Goal: Information Seeking & Learning: Compare options

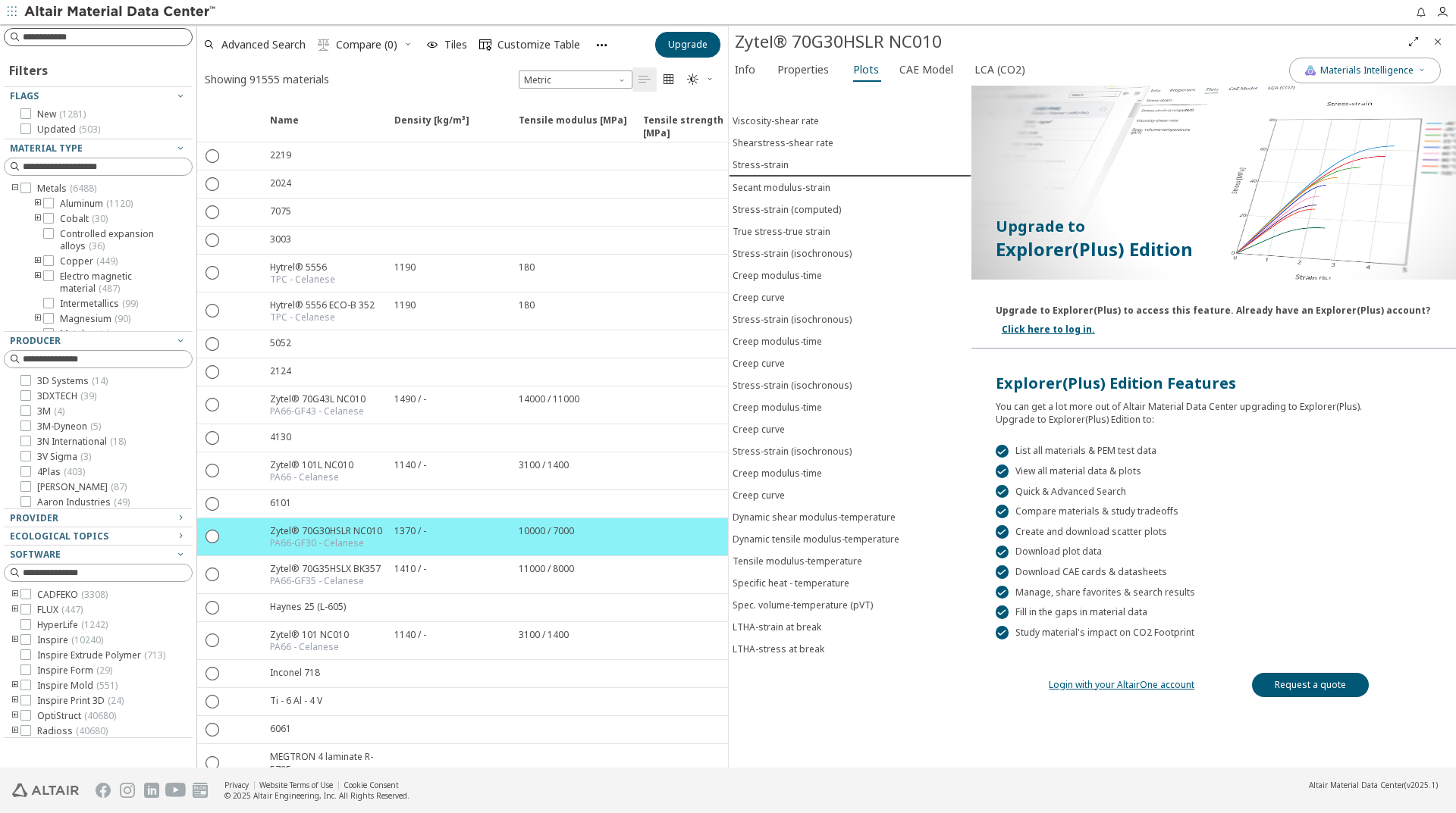
click at [70, 29] on div at bounding box center [98, 37] width 189 height 18
click at [70, 39] on input at bounding box center [107, 37] width 169 height 15
type input "*******"
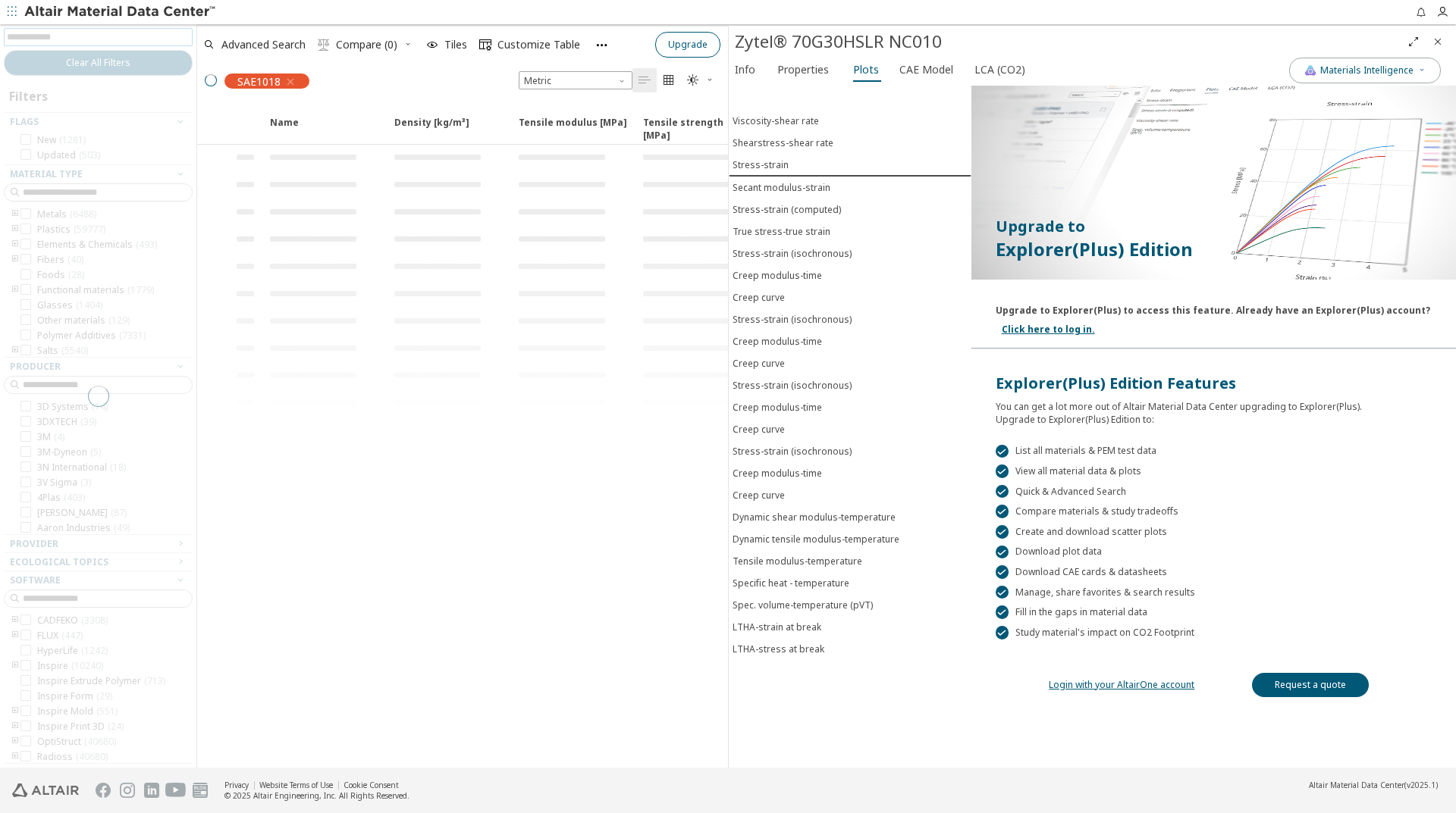
click at [1440, 42] on icon "Close" at bounding box center [1437, 41] width 12 height 12
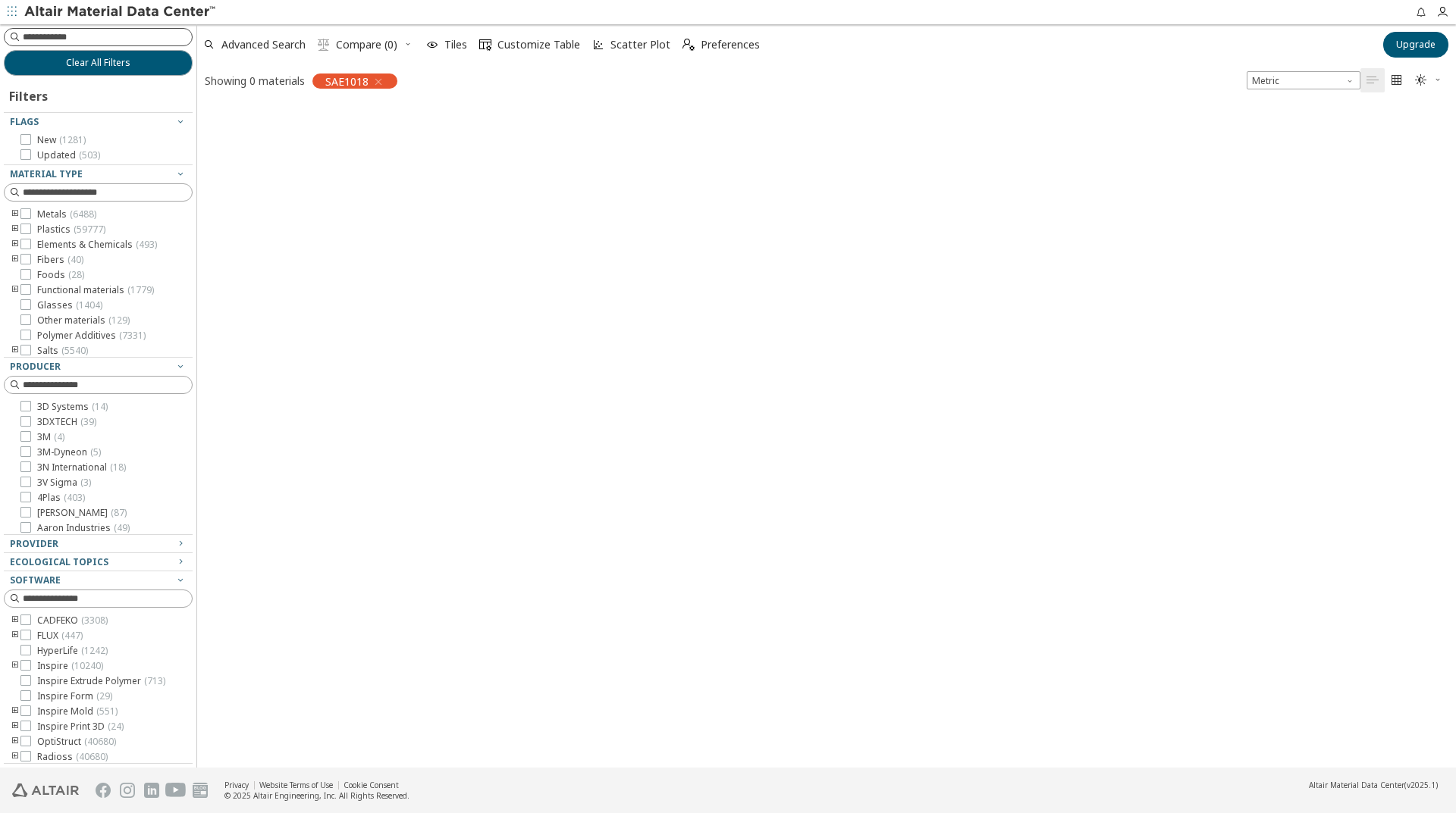
click at [79, 36] on input at bounding box center [107, 37] width 169 height 15
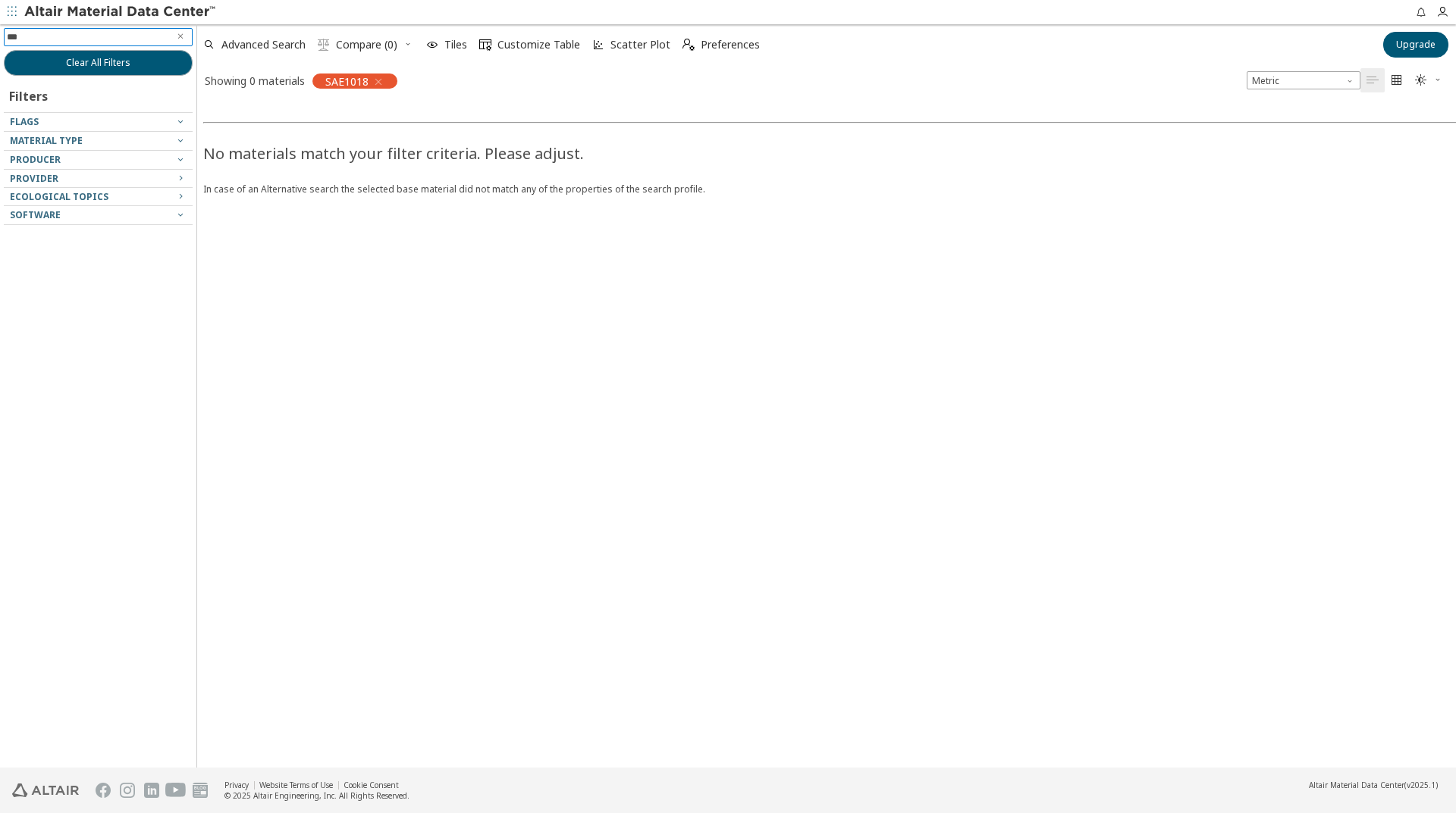
type input "****"
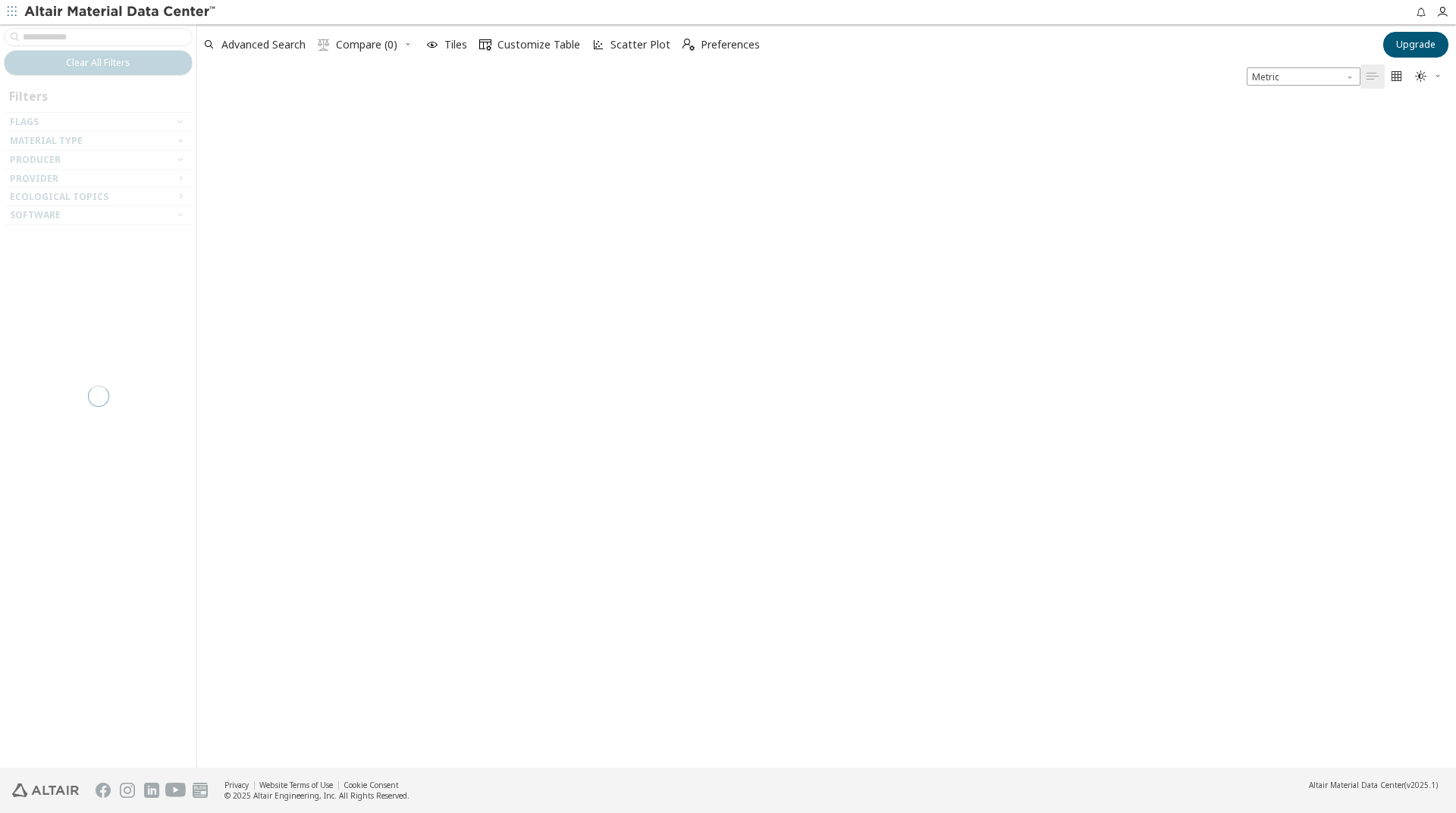
click at [82, 39] on div at bounding box center [98, 396] width 197 height 743
click at [84, 34] on div at bounding box center [98, 396] width 197 height 743
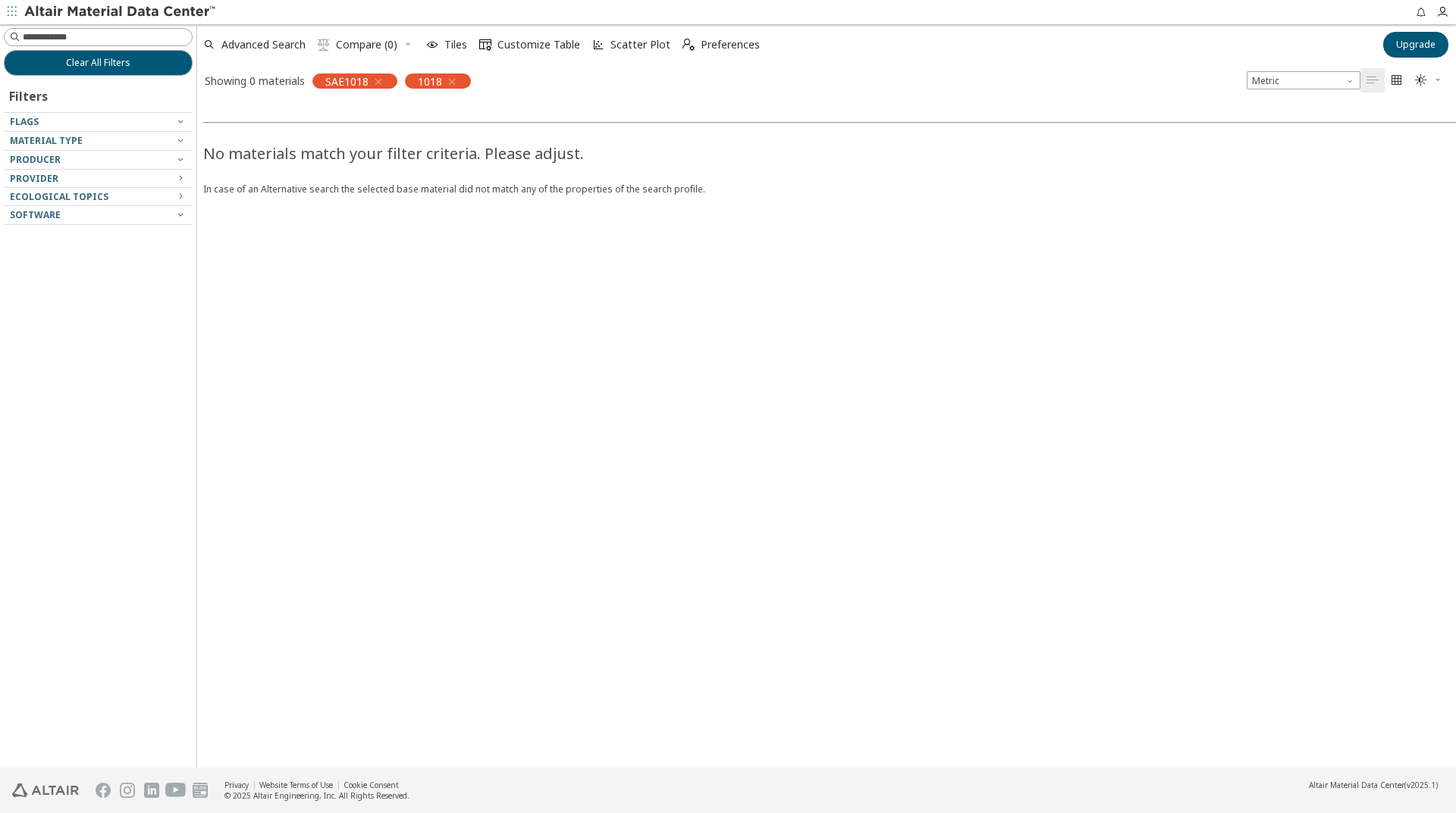
click at [376, 80] on icon "button" at bounding box center [378, 82] width 12 height 12
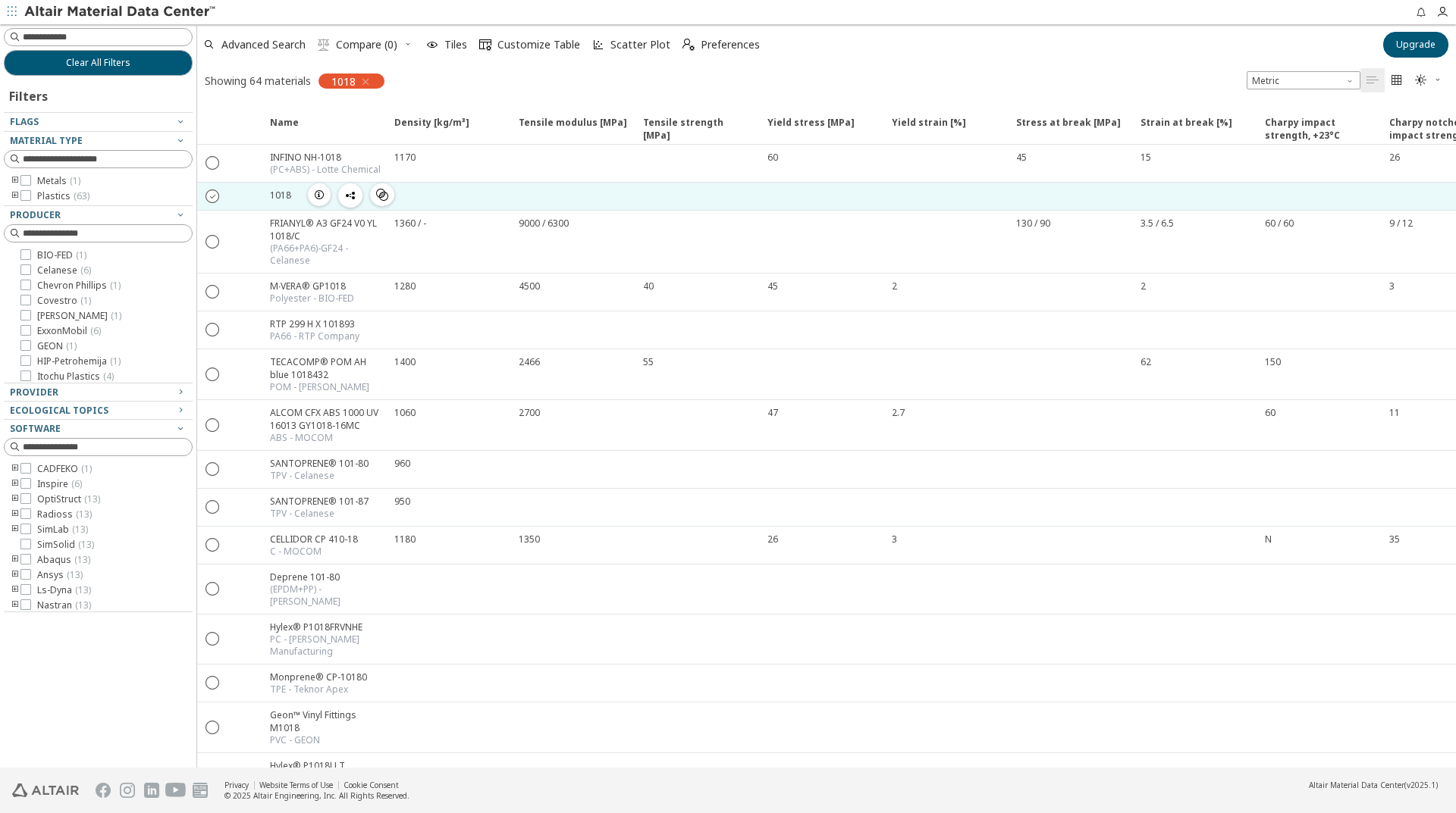
click at [212, 199] on icon "" at bounding box center [213, 195] width 14 height 14
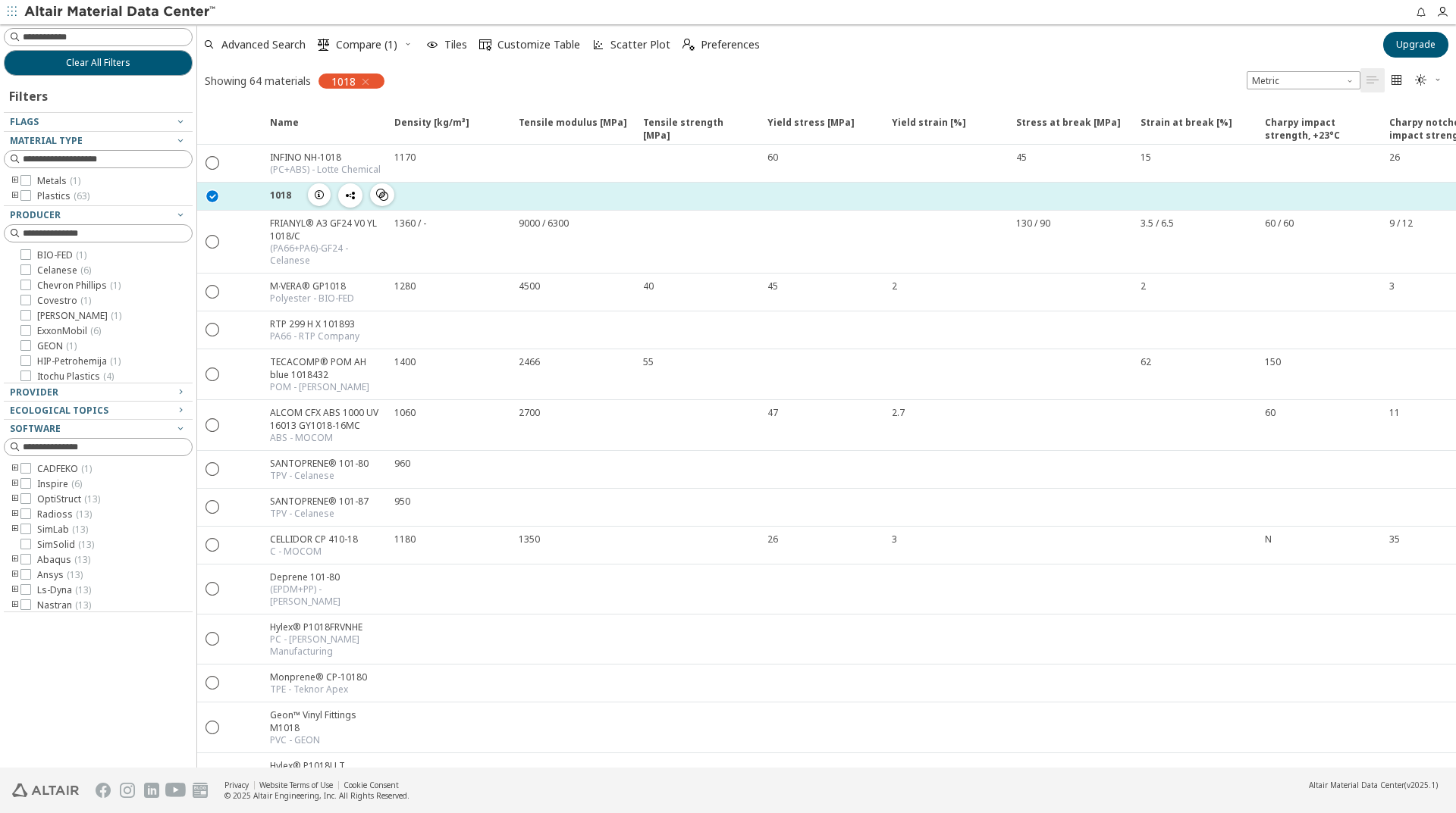
click at [322, 195] on icon "button" at bounding box center [319, 194] width 12 height 12
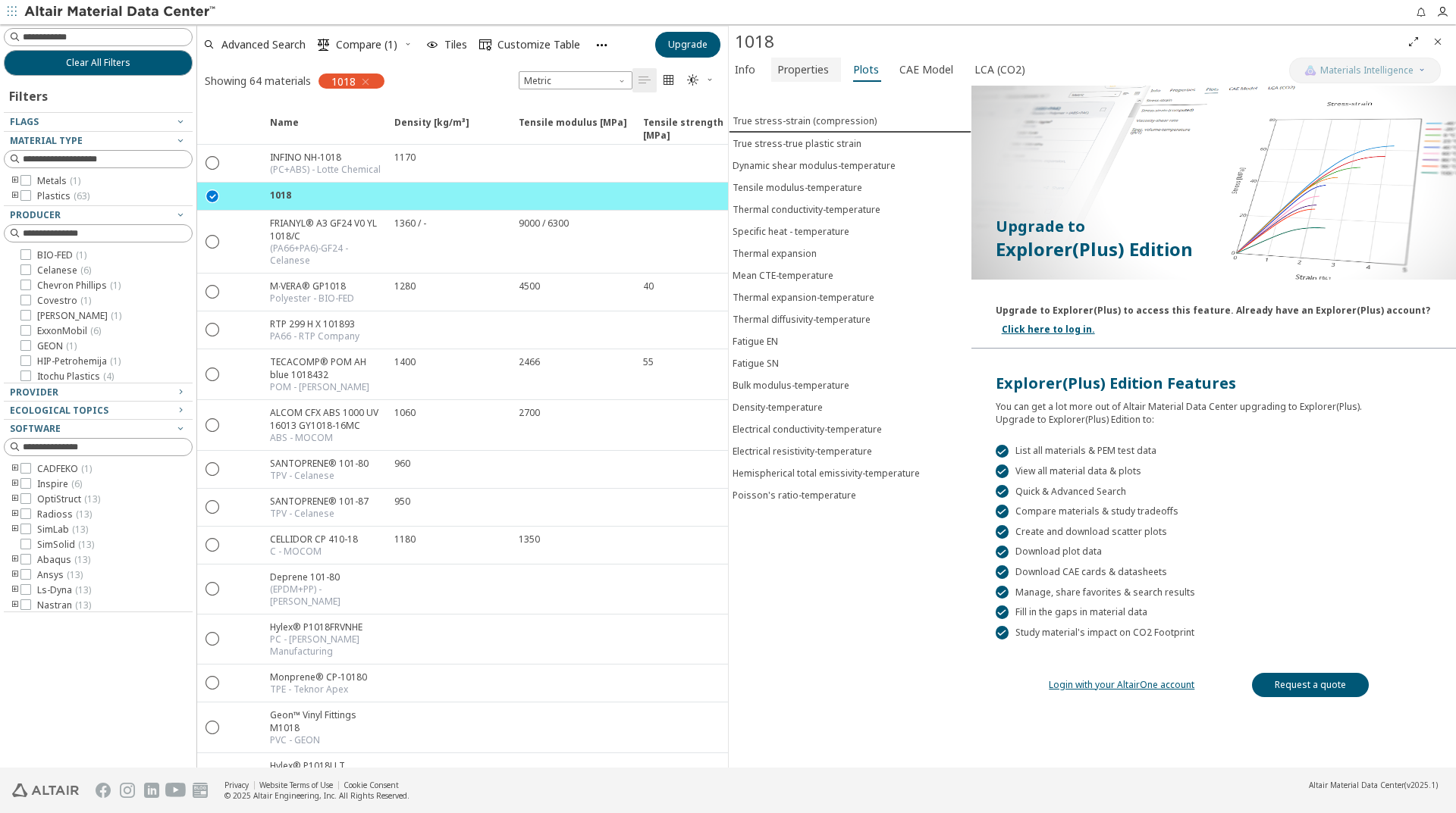
click at [806, 70] on span "Properties" at bounding box center [803, 70] width 52 height 24
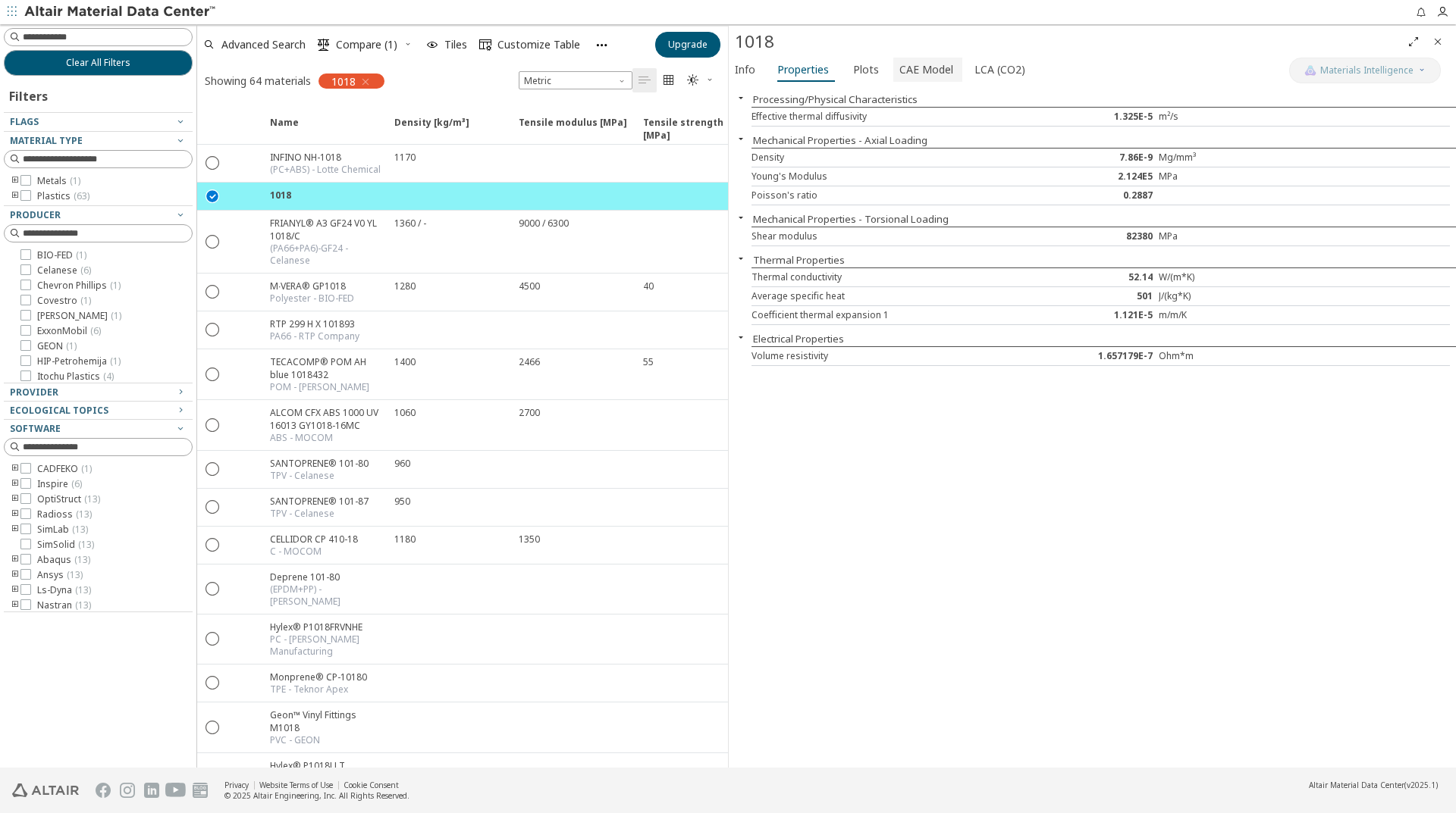
click at [906, 69] on span "CAE Model" at bounding box center [926, 70] width 54 height 24
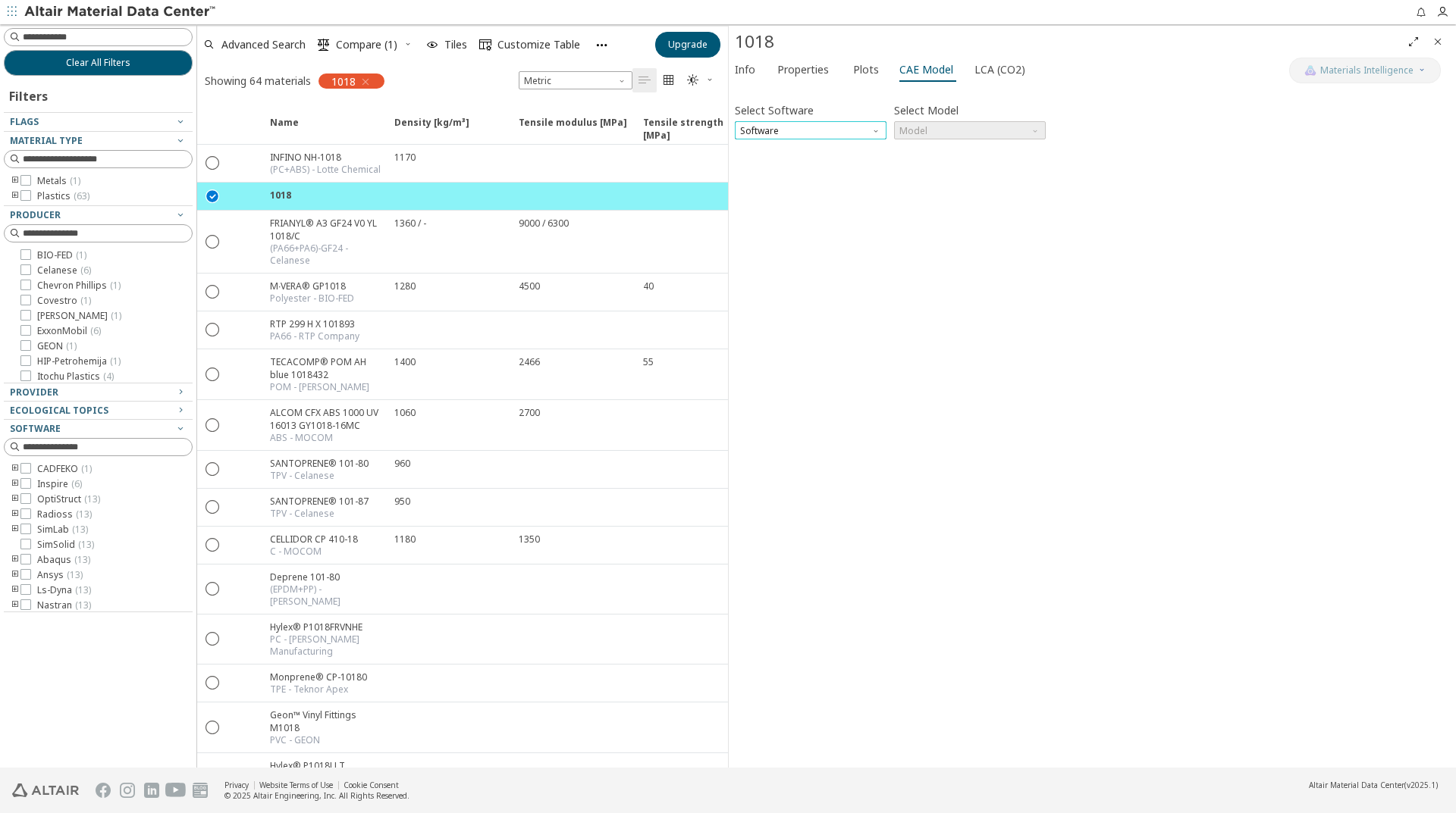
click at [862, 128] on span "Software" at bounding box center [810, 130] width 151 height 18
click at [786, 263] on span "Ls-Dyna" at bounding box center [810, 258] width 139 height 11
click at [973, 126] on span "Model" at bounding box center [970, 130] width 151 height 18
click at [944, 163] on span "Mat24" at bounding box center [970, 167] width 139 height 11
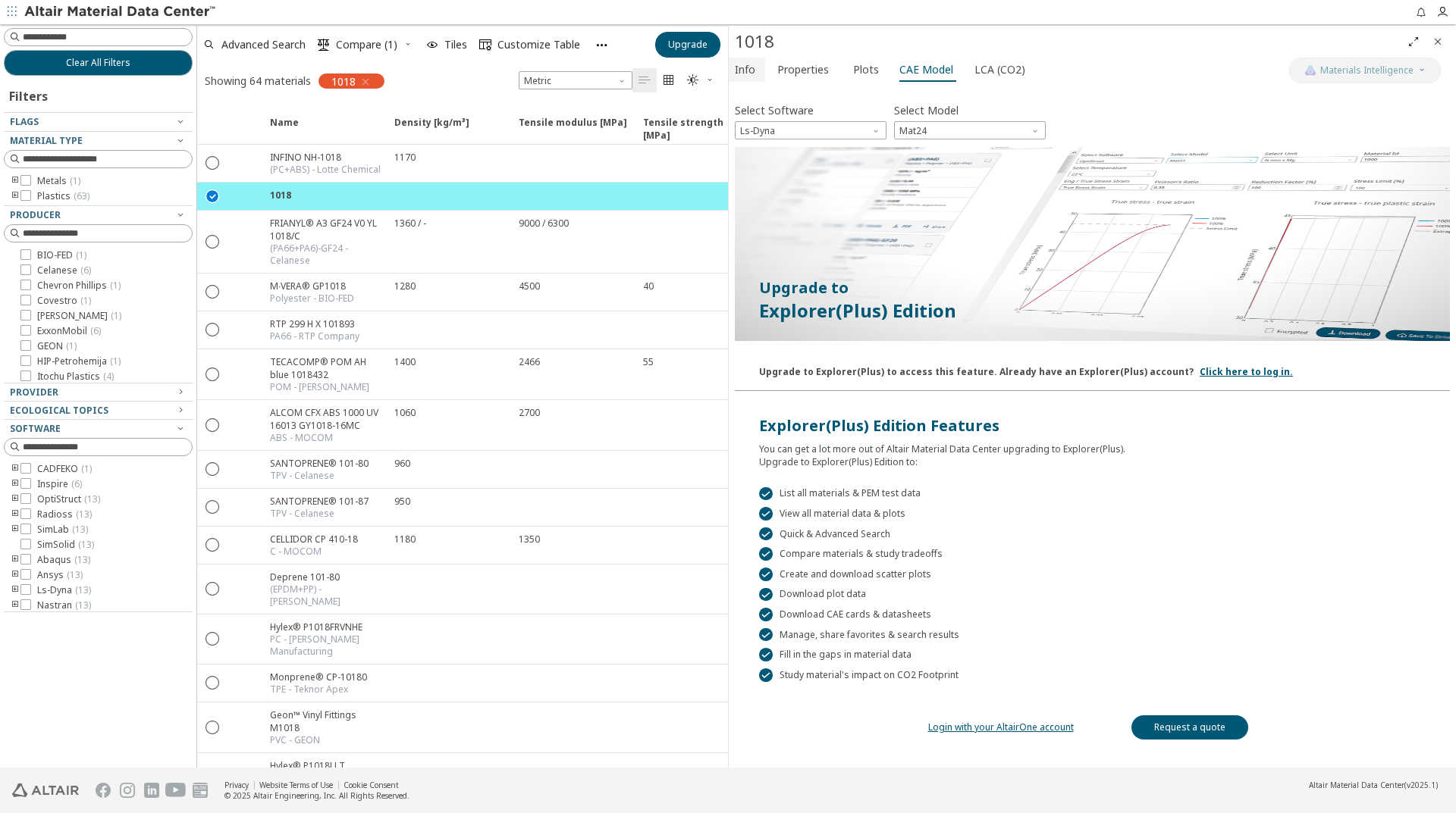
click at [738, 66] on span "Info" at bounding box center [745, 70] width 20 height 24
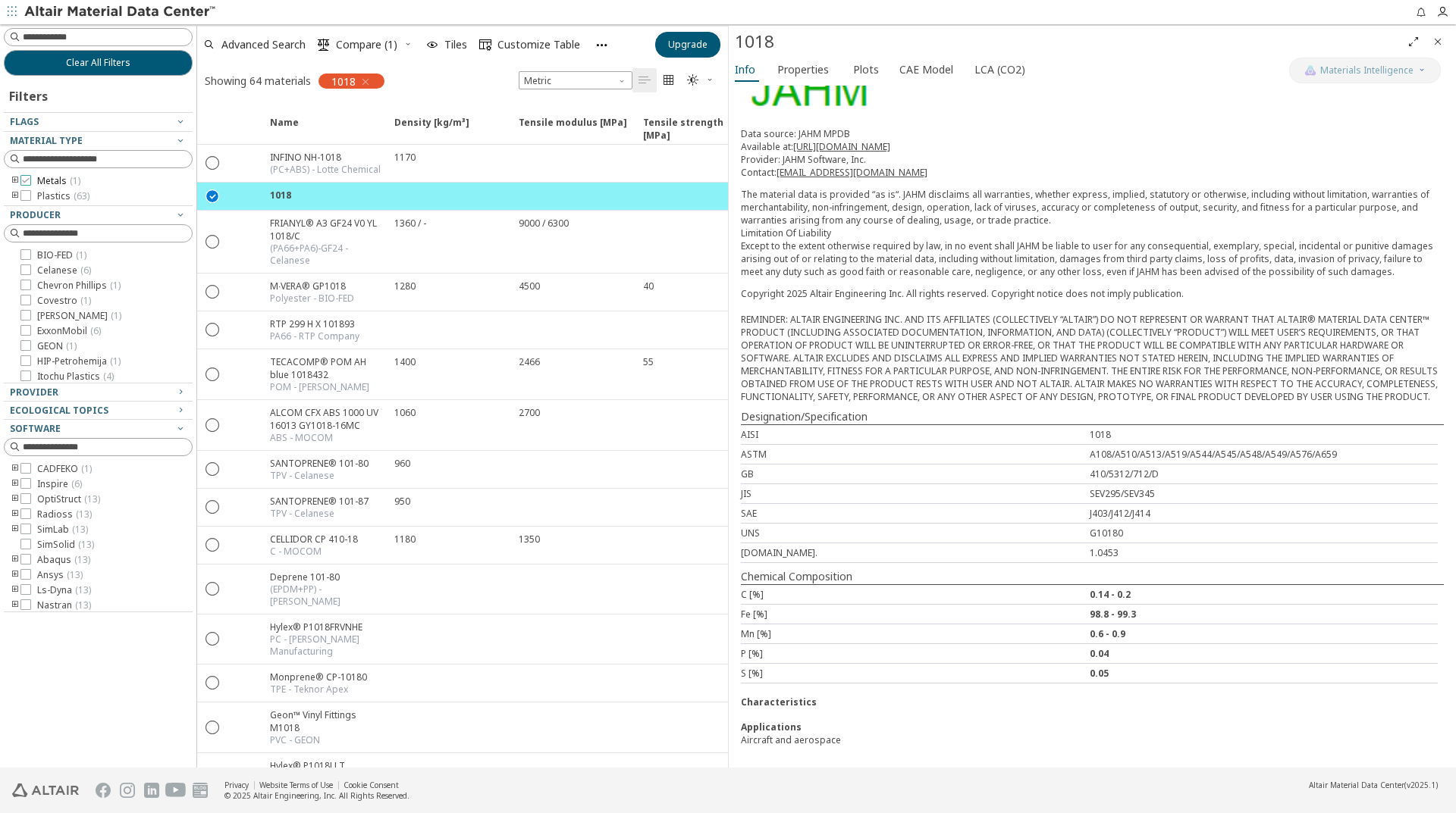
click at [53, 178] on span "Metals ( 1 )" at bounding box center [58, 180] width 43 height 12
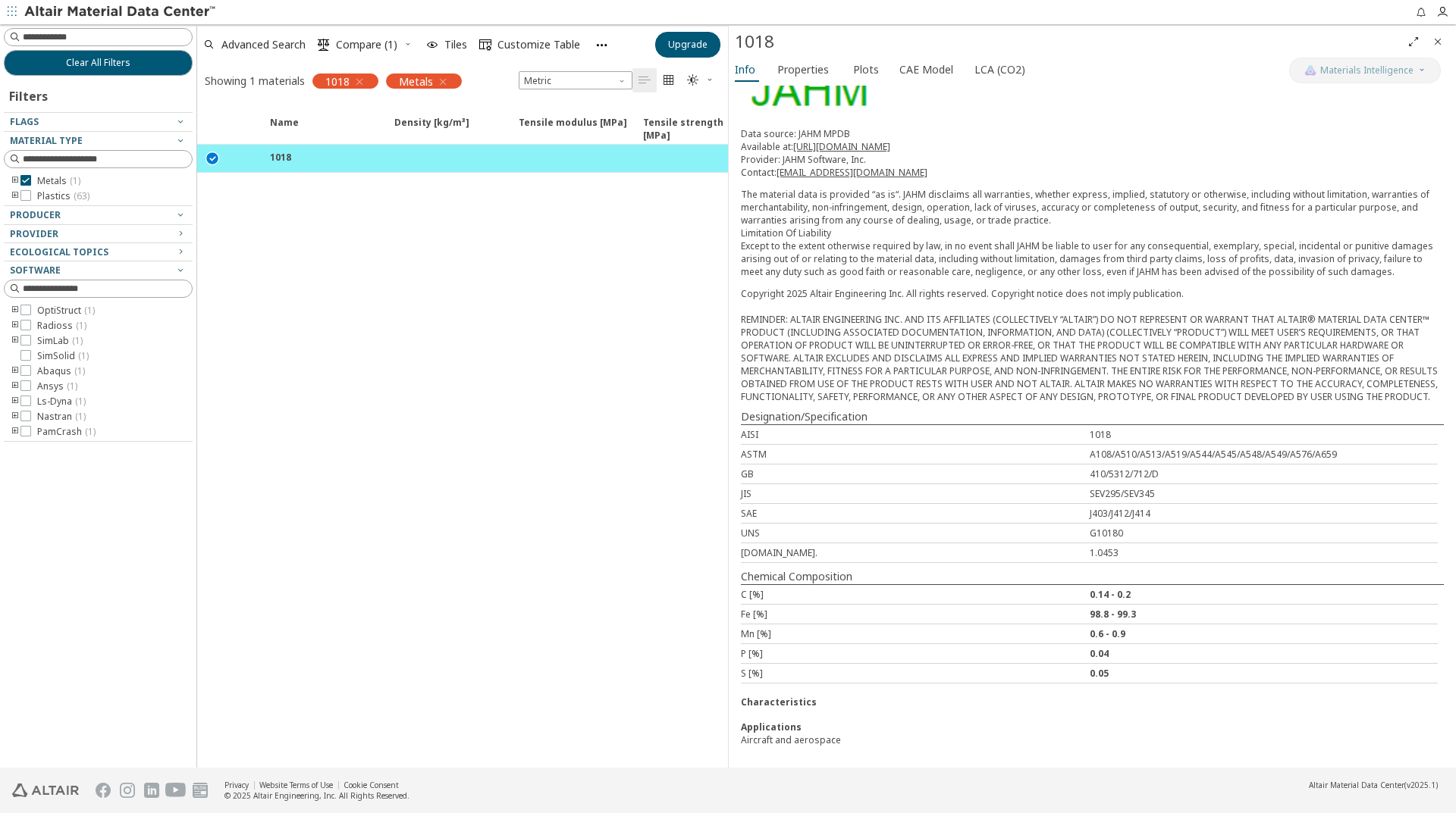
click at [359, 83] on icon "button" at bounding box center [359, 82] width 12 height 12
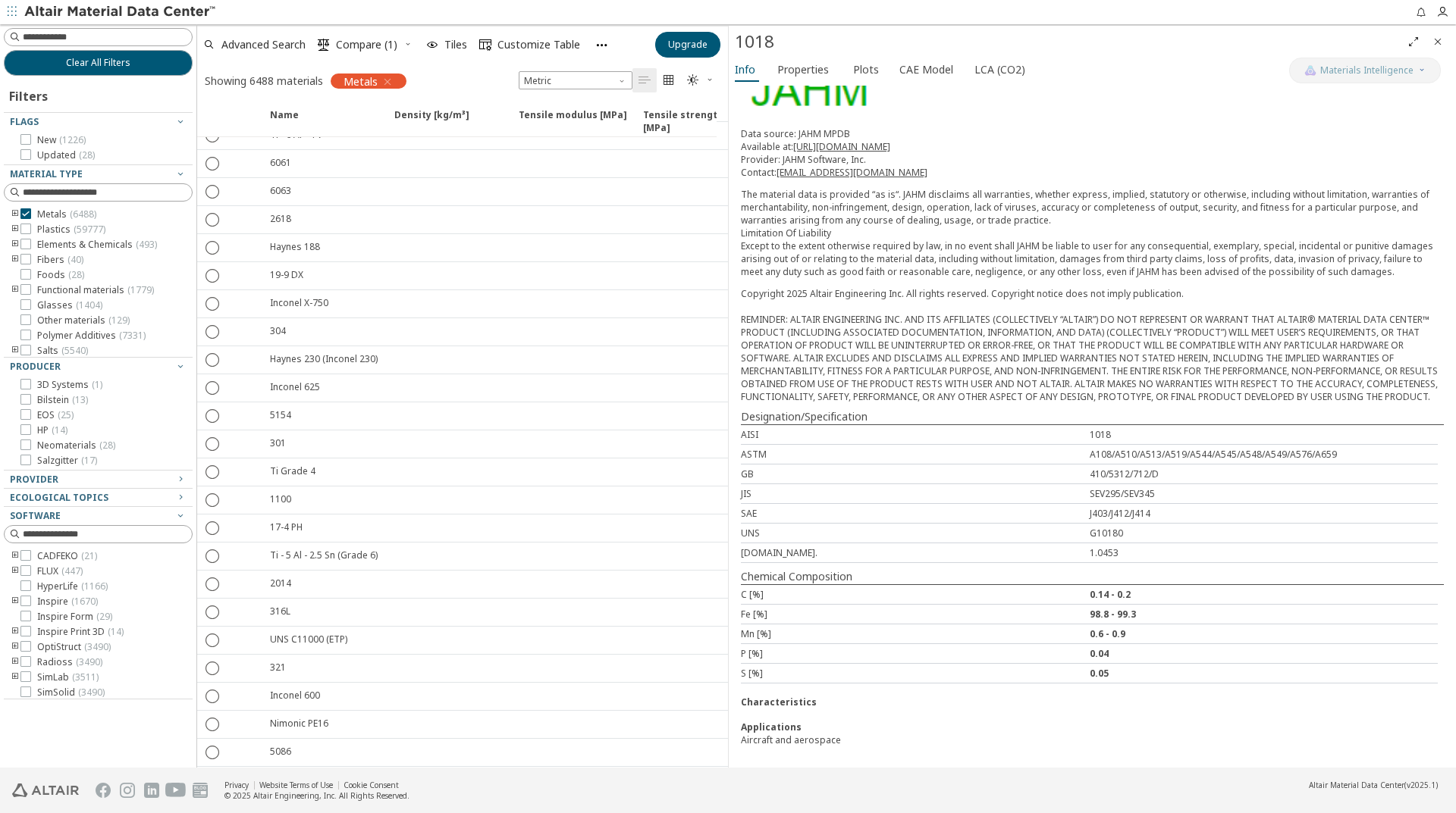
scroll to position [531, 0]
click at [126, 65] on span "Clear All Filters" at bounding box center [99, 62] width 65 height 12
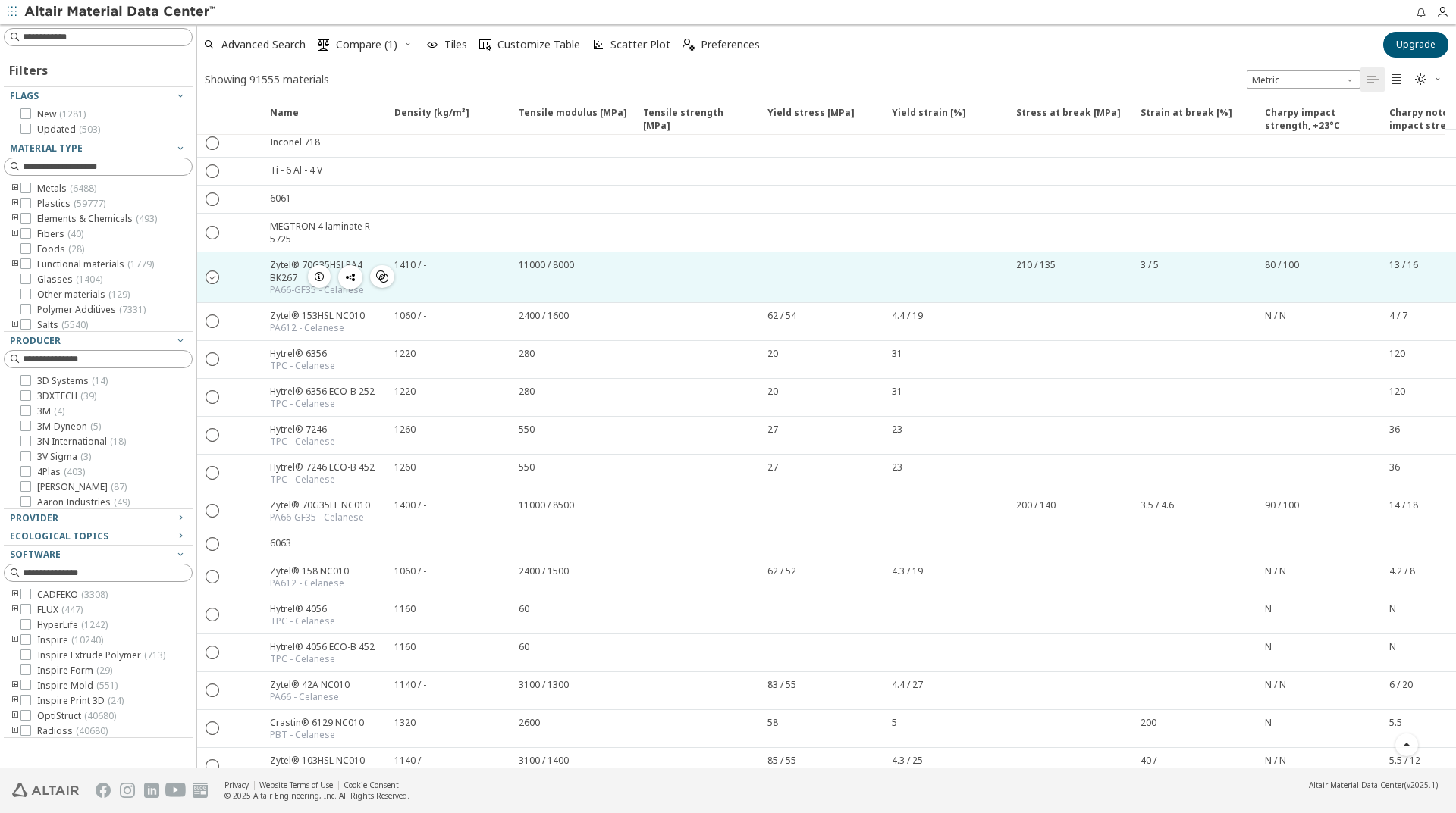
click at [214, 320] on icon "" at bounding box center [213, 320] width 14 height 14
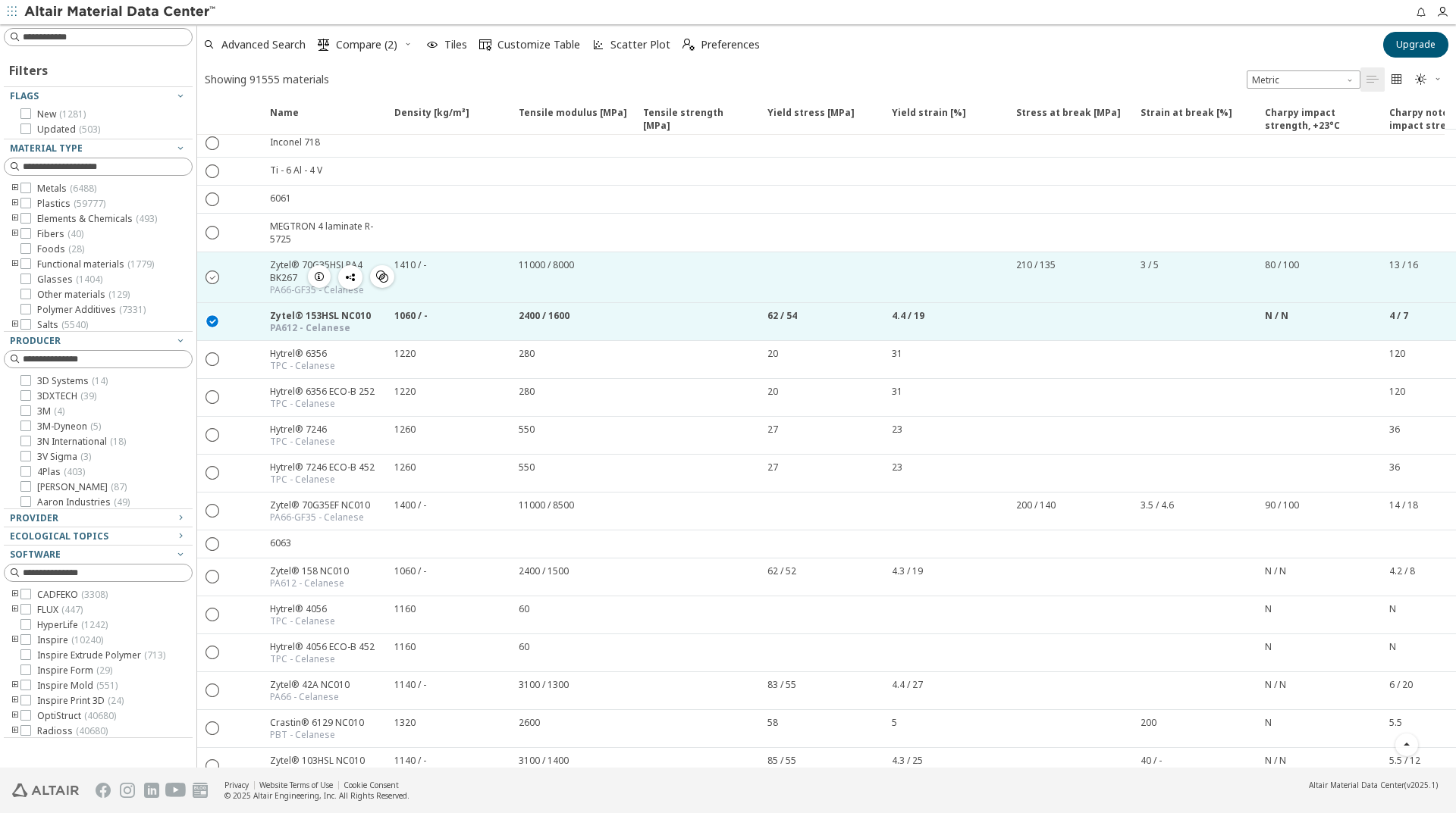
click at [215, 276] on icon "" at bounding box center [213, 277] width 14 height 14
click at [354, 42] on span "Compare (3)" at bounding box center [367, 44] width 62 height 11
